Goal: Task Accomplishment & Management: Complete application form

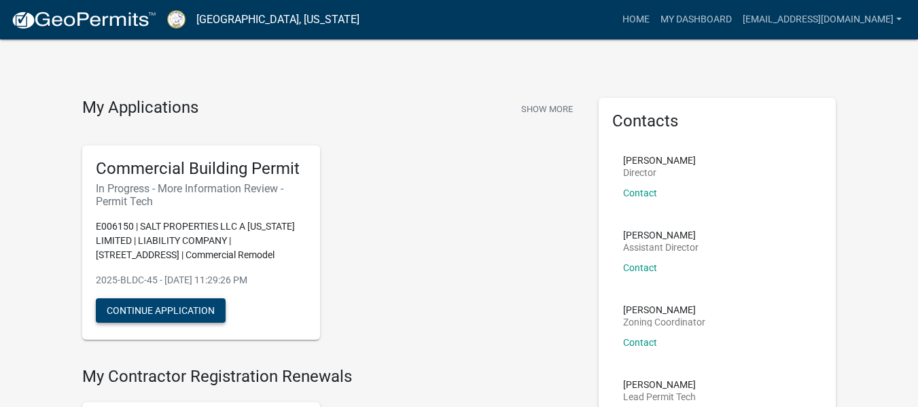
click at [182, 311] on button "Continue Application" at bounding box center [161, 310] width 130 height 24
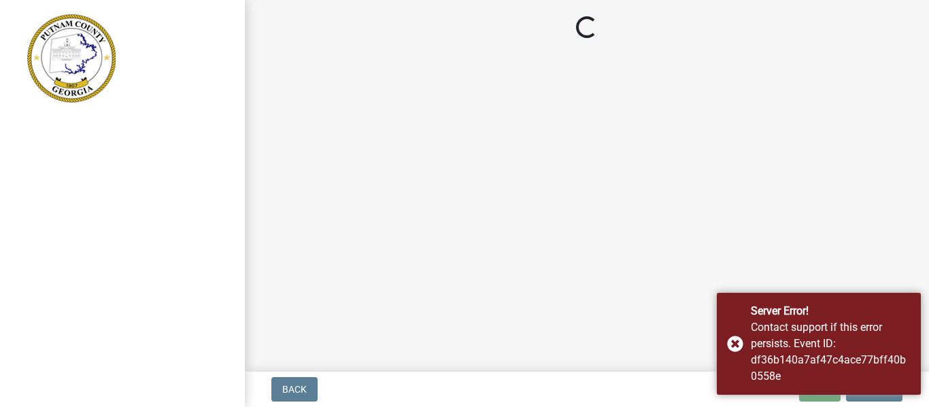
drag, startPoint x: 736, startPoint y: 343, endPoint x: 787, endPoint y: 181, distance: 169.4
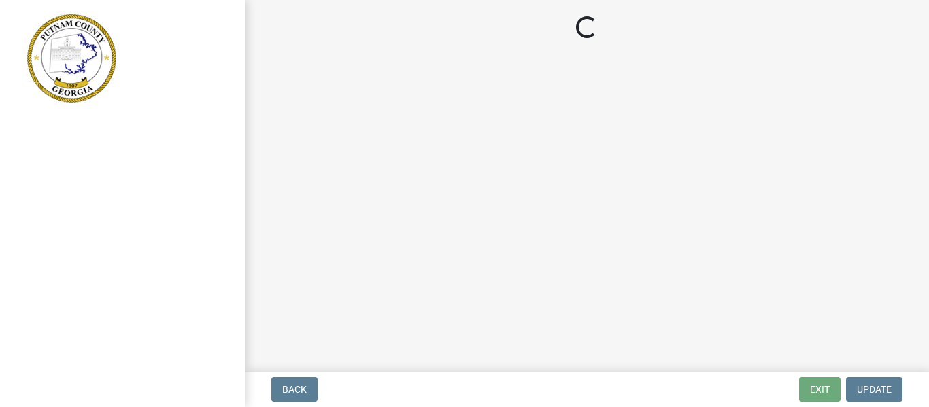
drag, startPoint x: 787, startPoint y: 181, endPoint x: 818, endPoint y: 120, distance: 68.4
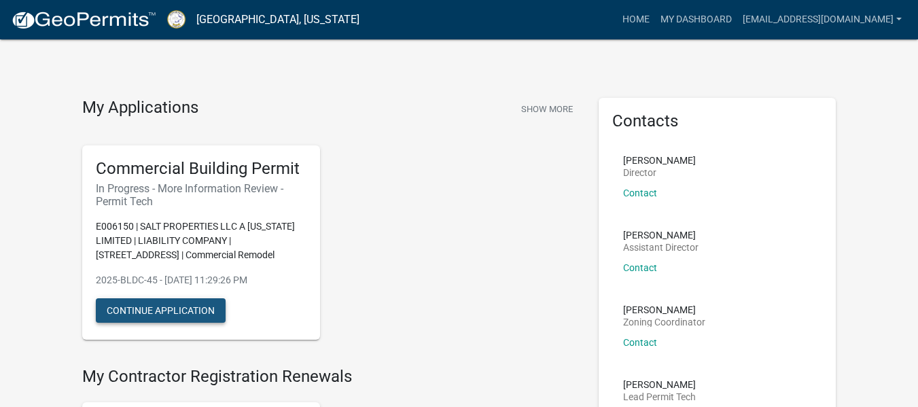
click at [176, 309] on button "Continue Application" at bounding box center [161, 310] width 130 height 24
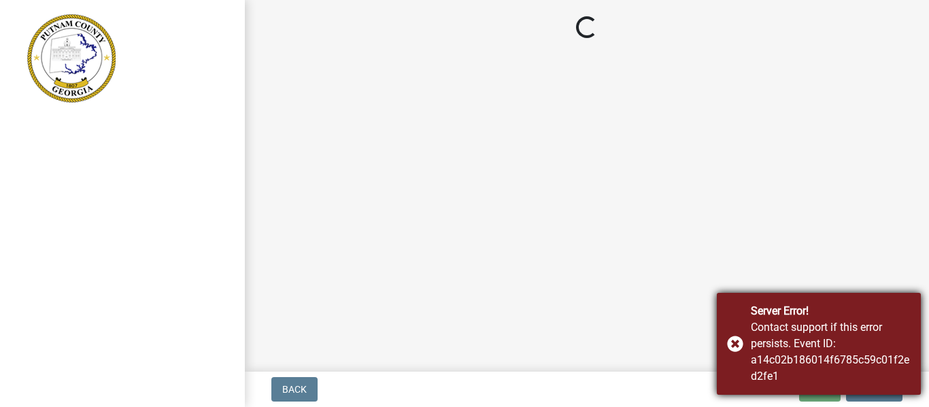
click at [733, 343] on div "Server Error! Contact support if this error persists. Event ID: a14c02b186014f6…" at bounding box center [818, 344] width 204 height 102
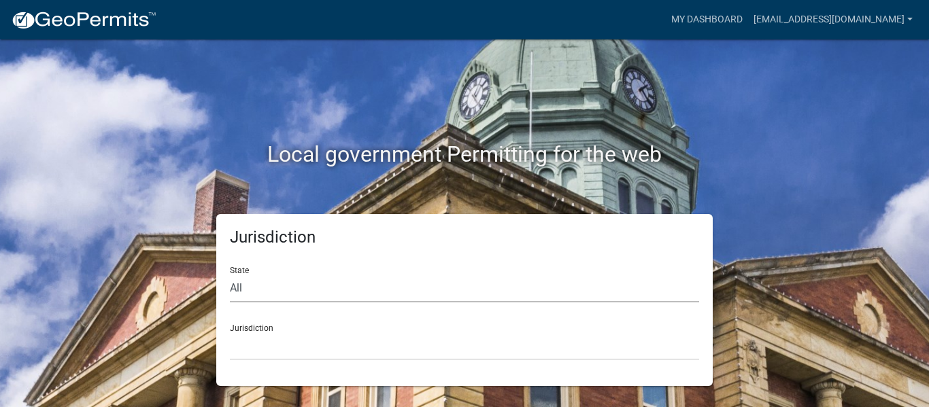
click at [305, 290] on select "All Colorado Georgia Indiana Iowa Kansas Minnesota Ohio South Carolina Wisconsin" at bounding box center [464, 289] width 469 height 28
select select "Georgia"
click at [230, 275] on select "All Colorado Georgia Indiana Iowa Kansas Minnesota Ohio South Carolina Wisconsin" at bounding box center [464, 289] width 469 height 28
click at [258, 334] on select "Carroll County, Georgia Cook County, Georgia Crawford County, Georgia Gilmer Co…" at bounding box center [464, 346] width 469 height 28
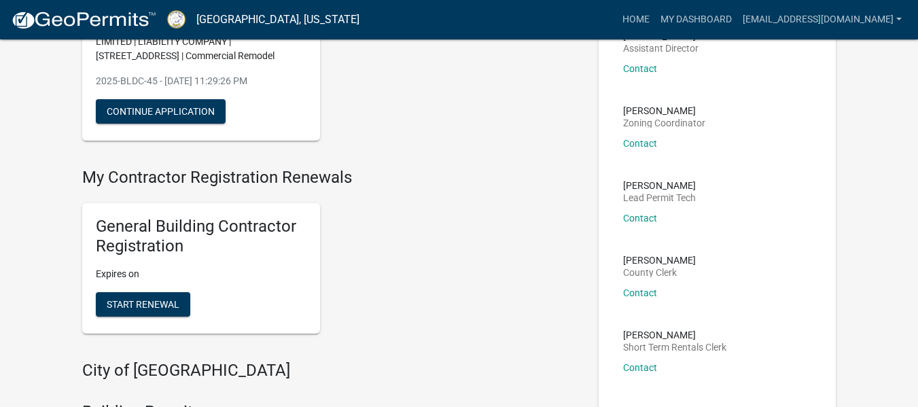
scroll to position [290, 0]
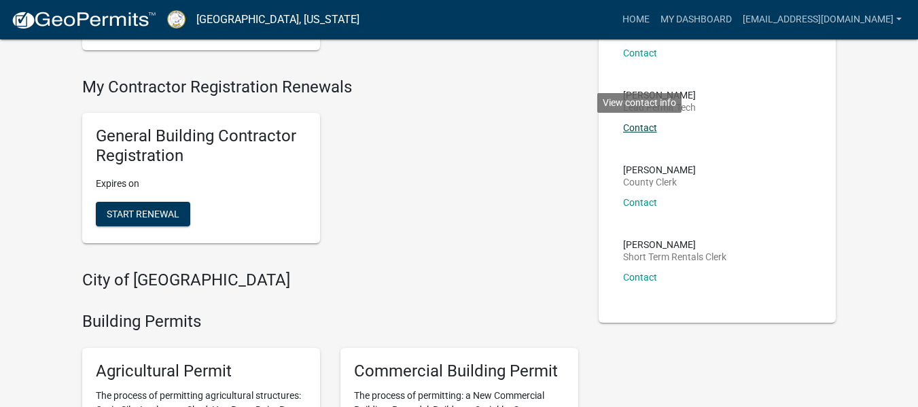
click at [653, 126] on link "Contact" at bounding box center [640, 127] width 34 height 11
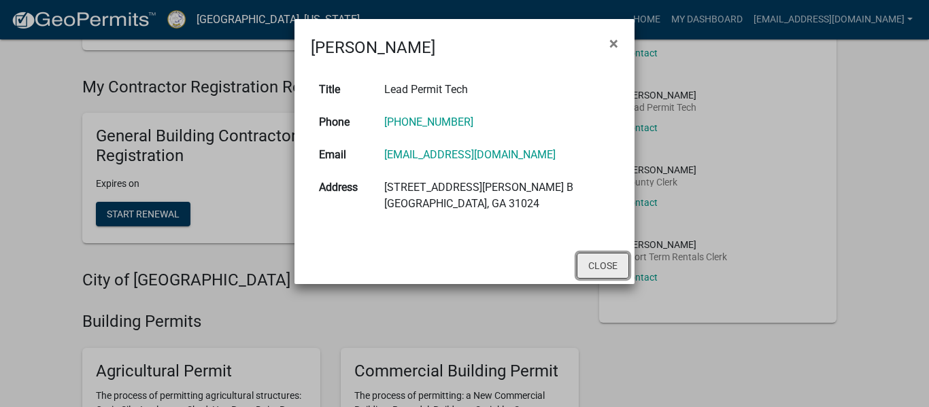
click at [591, 257] on button "Close" at bounding box center [602, 266] width 52 height 26
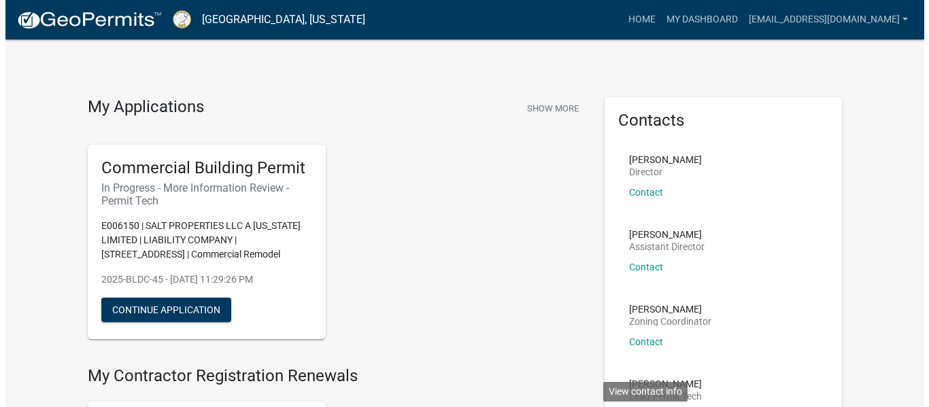
scroll to position [0, 0]
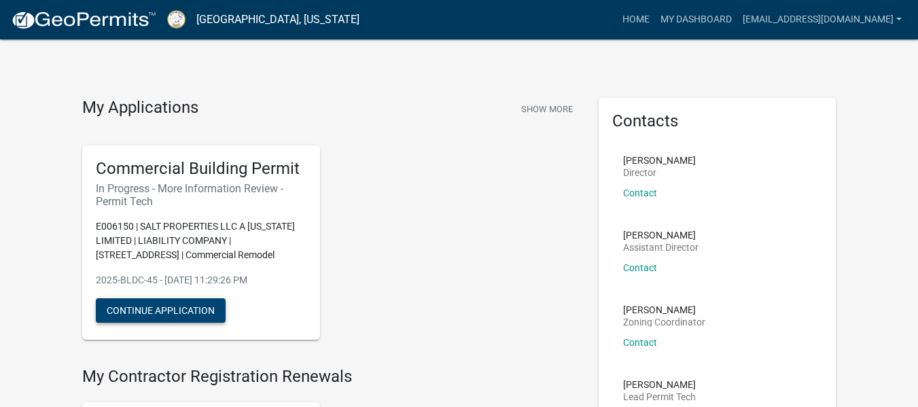
click at [179, 311] on button "Continue Application" at bounding box center [161, 310] width 130 height 24
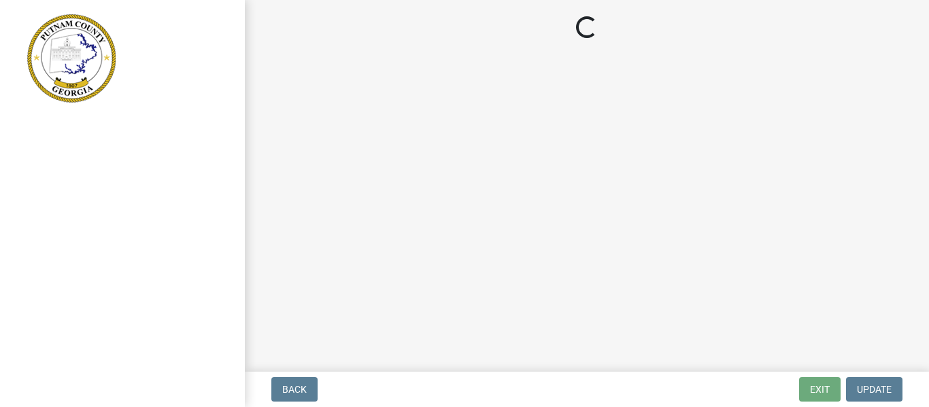
click at [500, 126] on main "Loading..." at bounding box center [587, 183] width 684 height 366
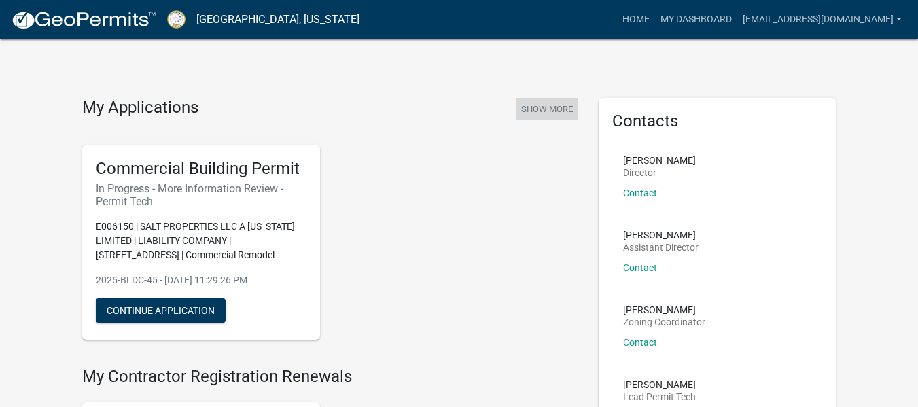
click at [531, 108] on button "Show More" at bounding box center [547, 109] width 63 height 22
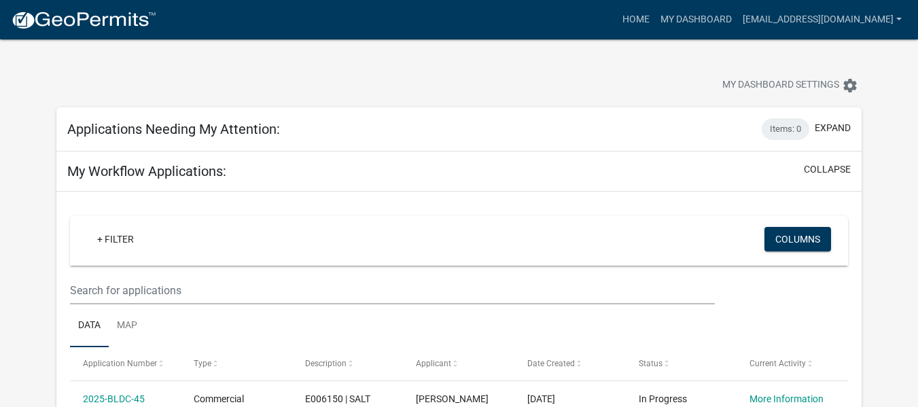
click at [820, 146] on div "Applications Needing My Attention: Items: 0 expand" at bounding box center [459, 129] width 806 height 44
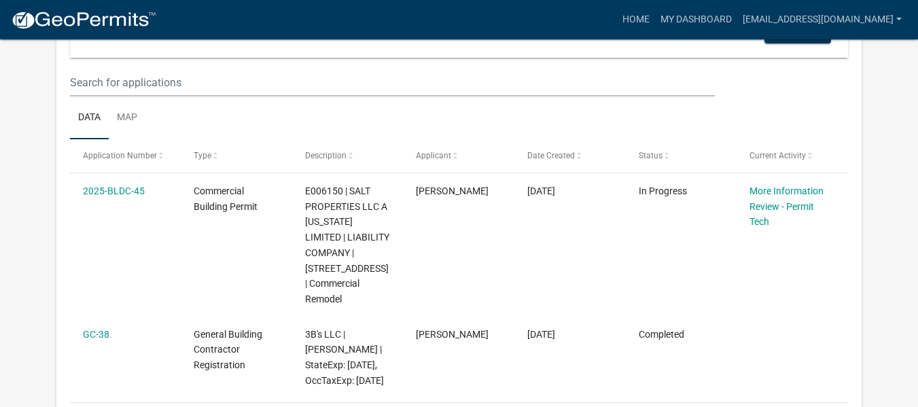
scroll to position [235, 0]
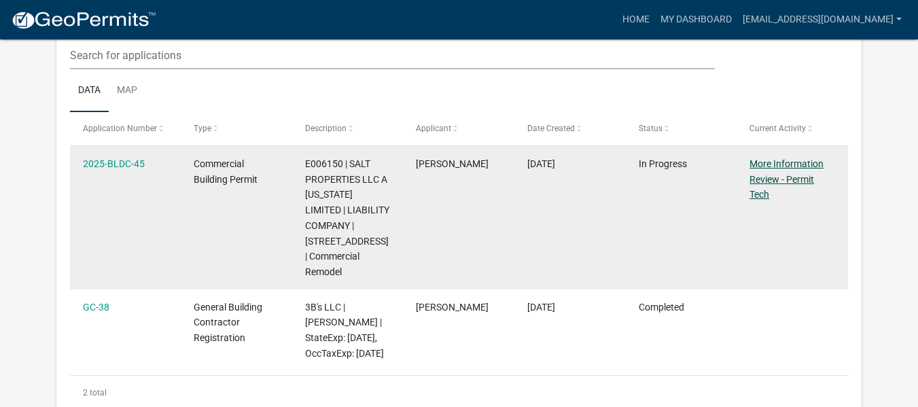
click at [755, 181] on link "More Information Review - Permit Tech" at bounding box center [787, 179] width 74 height 42
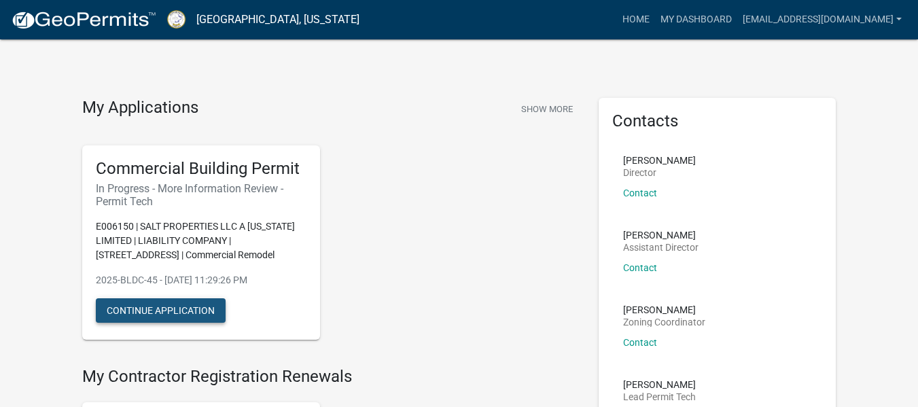
click at [169, 314] on button "Continue Application" at bounding box center [161, 310] width 130 height 24
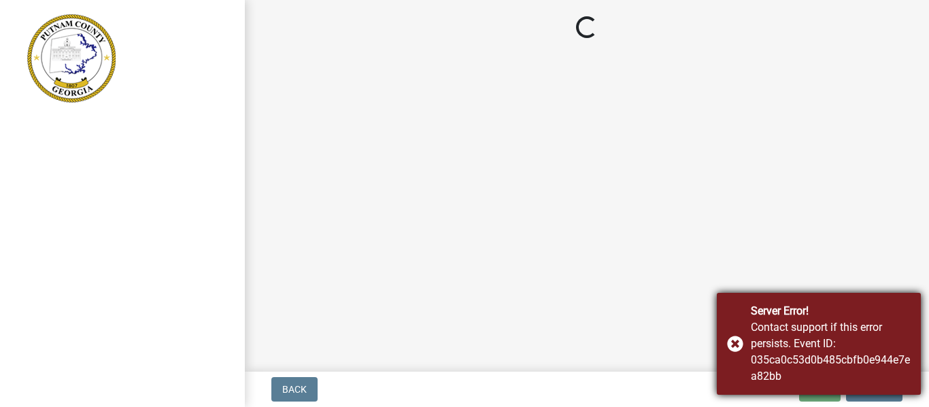
click at [820, 351] on div "Contact support if this error persists. Event ID: 035ca0c53d0b485cbfb0e944e7ea8…" at bounding box center [830, 351] width 160 height 65
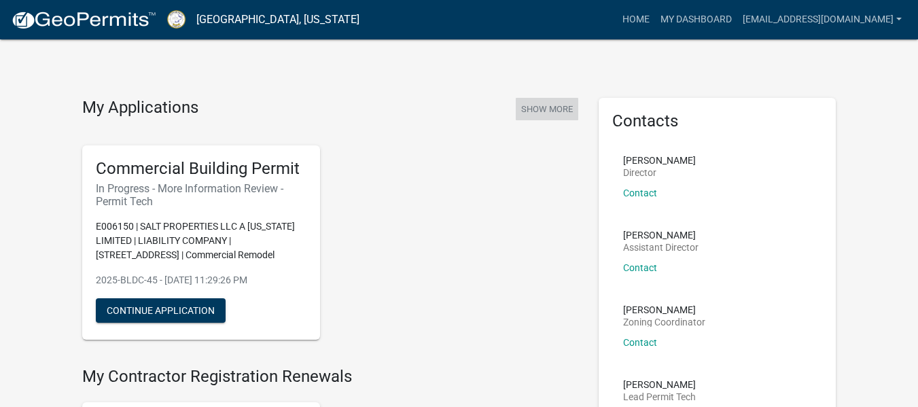
click at [534, 105] on button "Show More" at bounding box center [547, 109] width 63 height 22
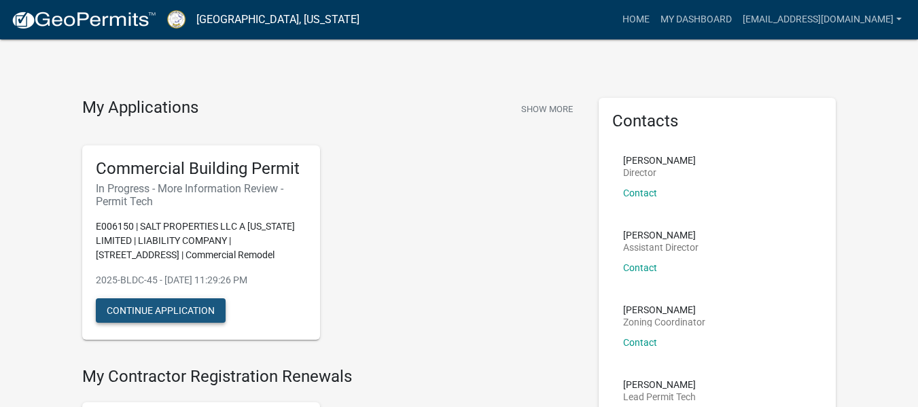
click at [194, 307] on button "Continue Application" at bounding box center [161, 310] width 130 height 24
